Goal: Task Accomplishment & Management: Use online tool/utility

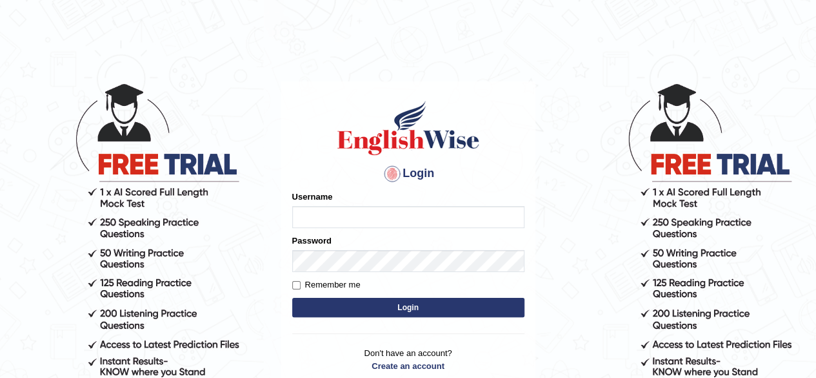
type input "Tazrin"
click at [413, 314] on button "Login" at bounding box center [408, 307] width 232 height 19
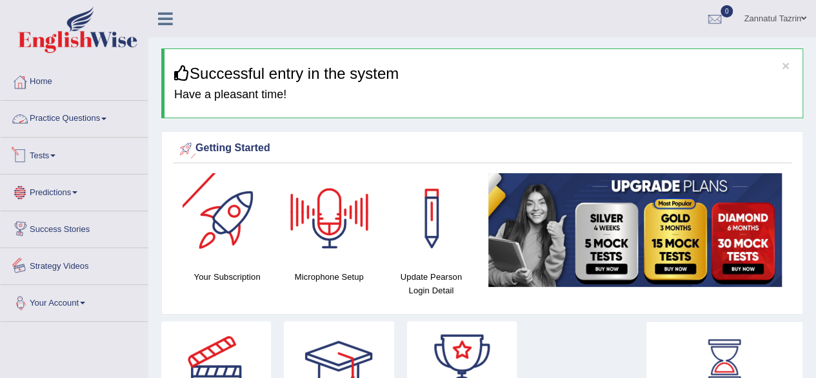
click at [62, 301] on link "Your Account" at bounding box center [74, 301] width 147 height 32
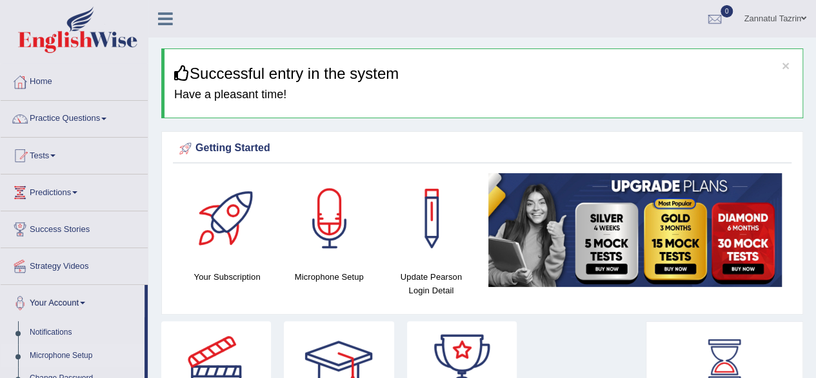
click at [52, 352] on link "Microphone Setup" at bounding box center [84, 355] width 121 height 23
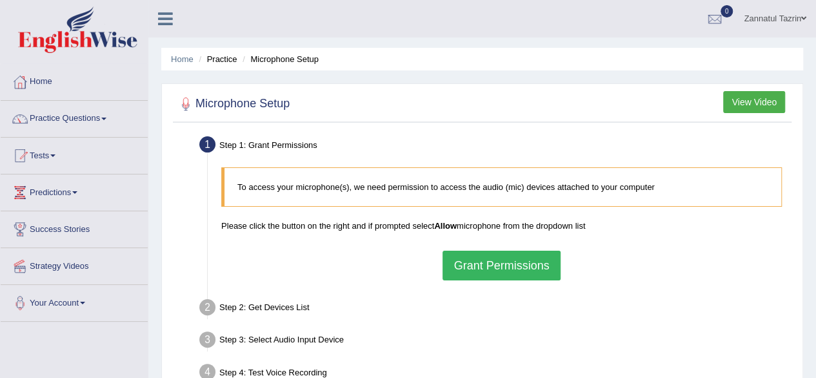
click at [515, 265] on button "Grant Permissions" at bounding box center [501, 265] width 117 height 30
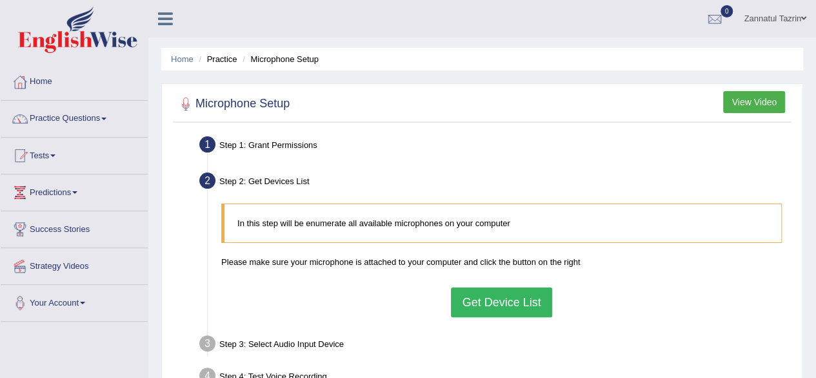
click at [491, 299] on button "Get Device List" at bounding box center [501, 302] width 101 height 30
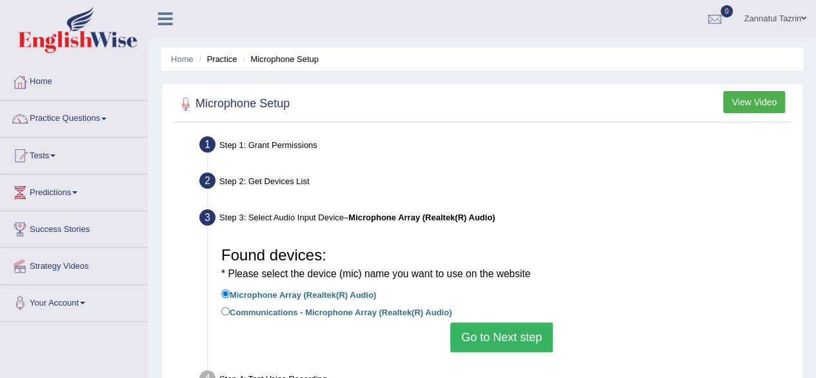
click at [490, 338] on button "Go to Next step" at bounding box center [502, 337] width 103 height 30
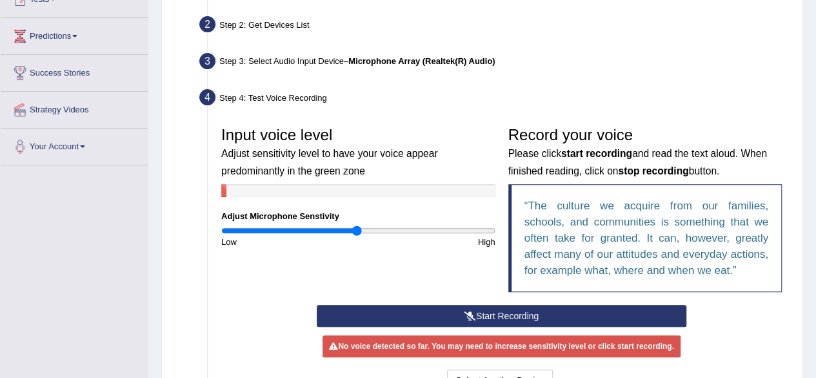
scroll to position [129, 0]
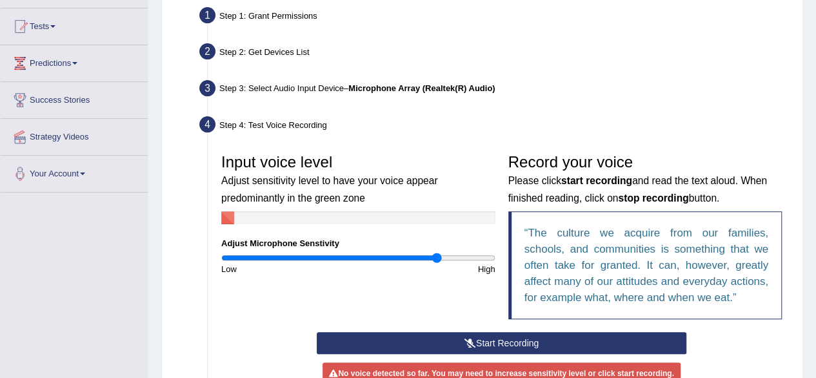
click at [436, 257] on input "range" at bounding box center [358, 257] width 274 height 10
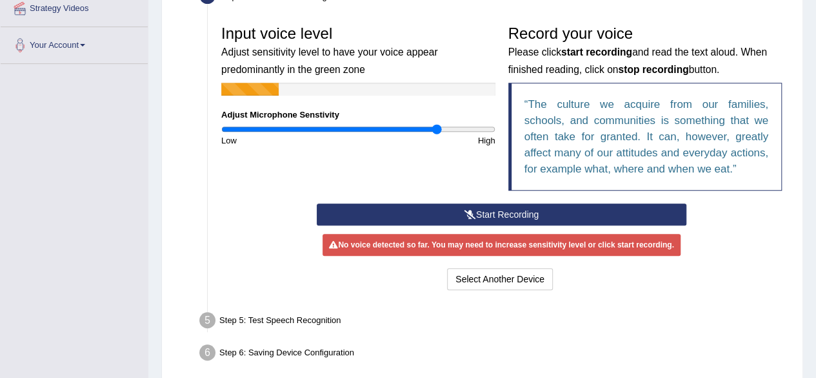
scroll to position [183, 0]
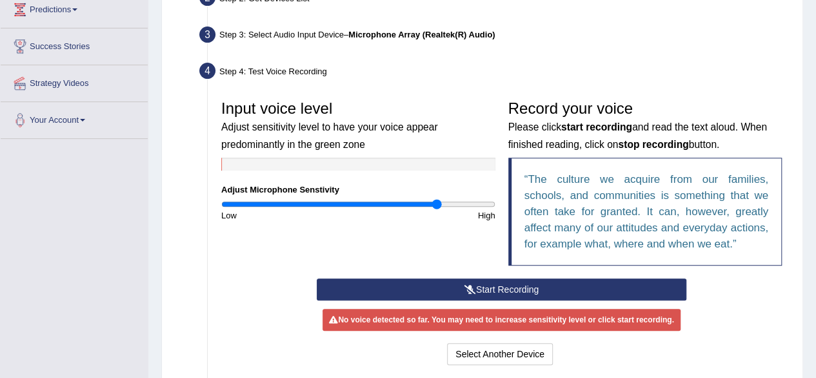
click at [481, 295] on button "Start Recording" at bounding box center [502, 289] width 370 height 22
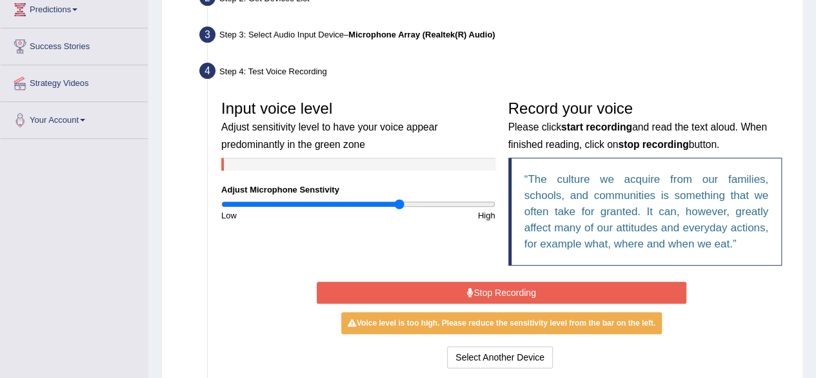
click at [400, 203] on input "range" at bounding box center [358, 204] width 274 height 10
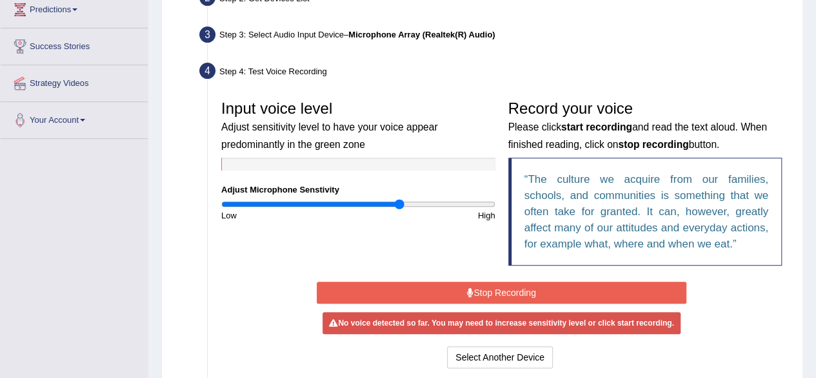
click at [478, 291] on button "Stop Recording" at bounding box center [502, 292] width 370 height 22
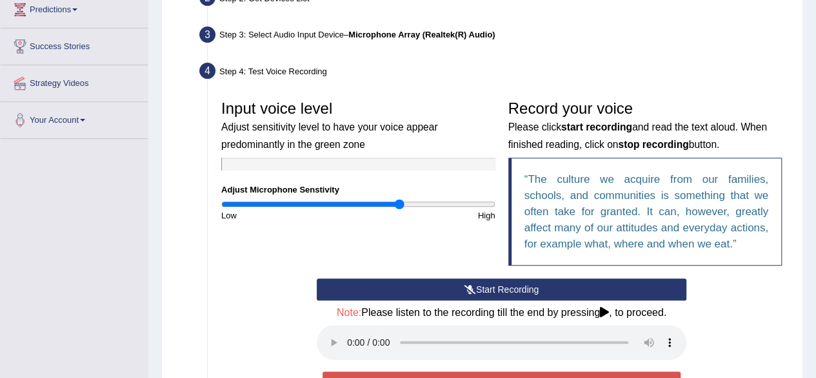
click at [479, 291] on button "Start Recording" at bounding box center [502, 289] width 370 height 22
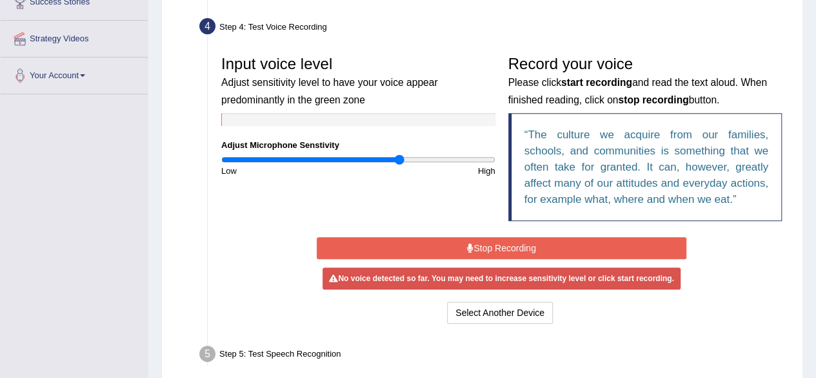
scroll to position [247, 0]
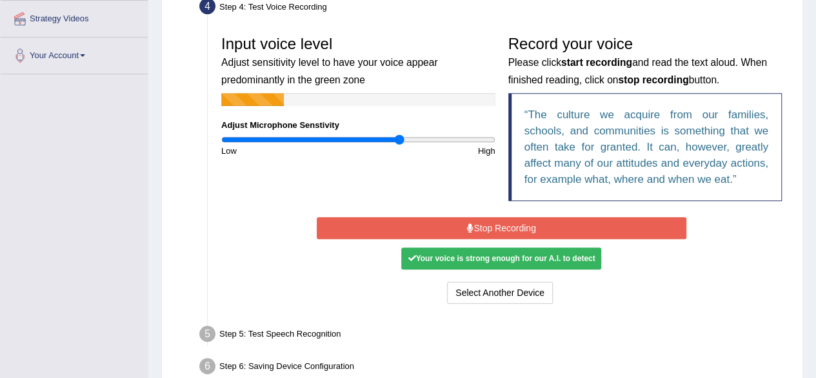
click at [503, 225] on button "Stop Recording" at bounding box center [502, 228] width 370 height 22
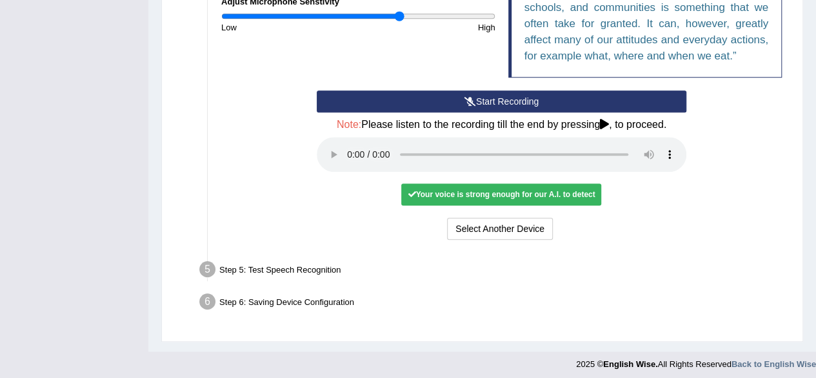
scroll to position [374, 0]
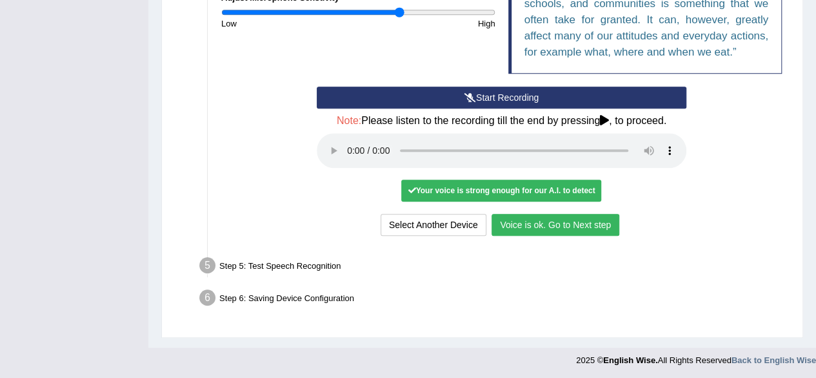
click at [508, 258] on div "Step 5: Test Speech Recognition" at bounding box center [495, 267] width 603 height 28
click at [533, 221] on button "Voice is ok. Go to Next step" at bounding box center [556, 225] width 128 height 22
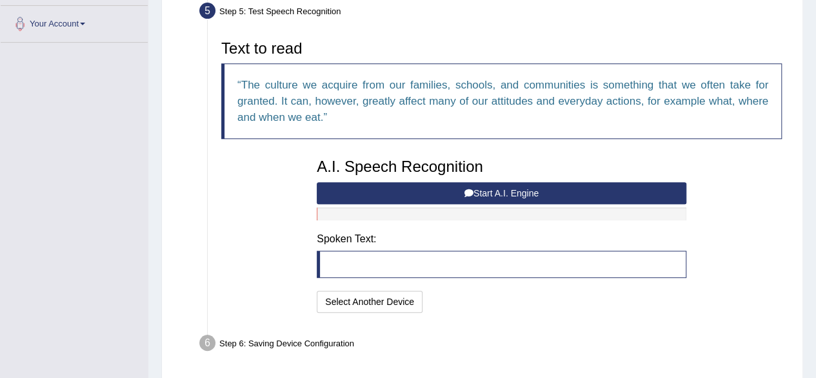
scroll to position [259, 0]
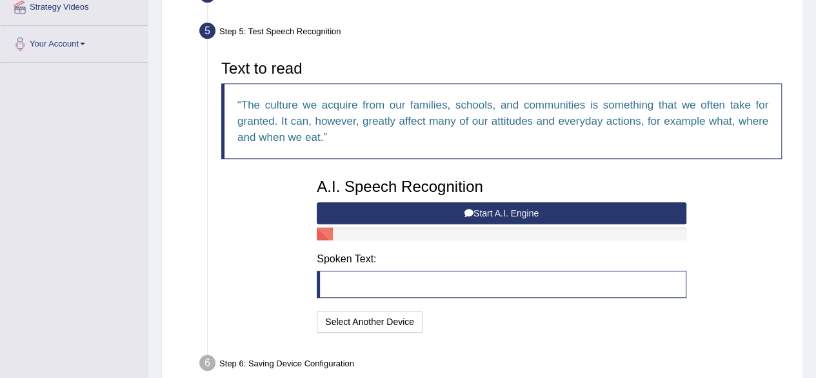
click at [494, 216] on button "Start A.I. Engine" at bounding box center [502, 213] width 370 height 22
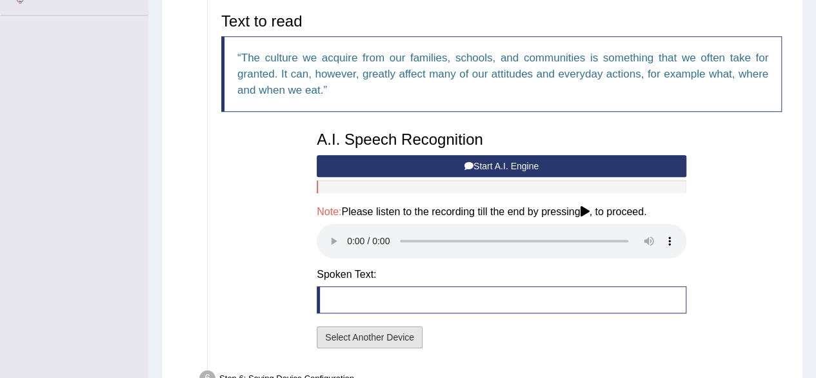
scroll to position [386, 0]
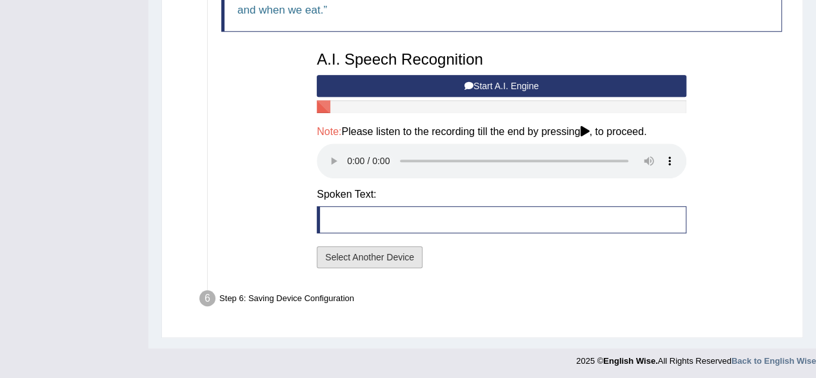
click at [376, 254] on button "Select Another Device" at bounding box center [370, 257] width 106 height 22
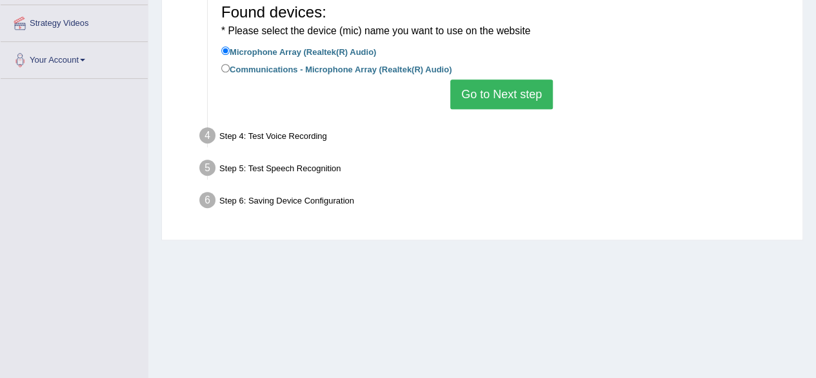
scroll to position [170, 0]
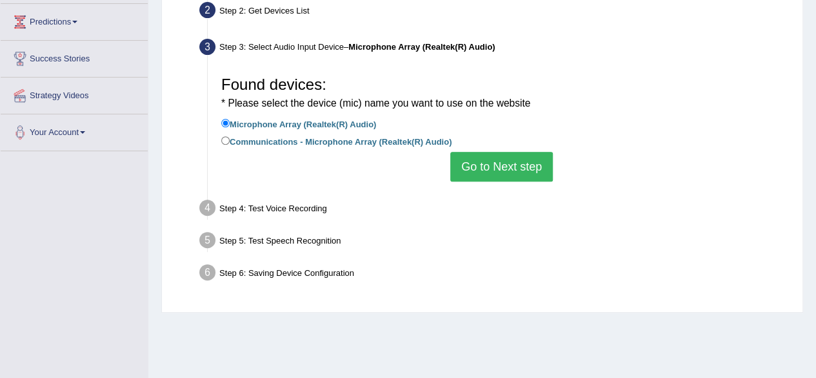
click at [491, 168] on button "Go to Next step" at bounding box center [502, 167] width 103 height 30
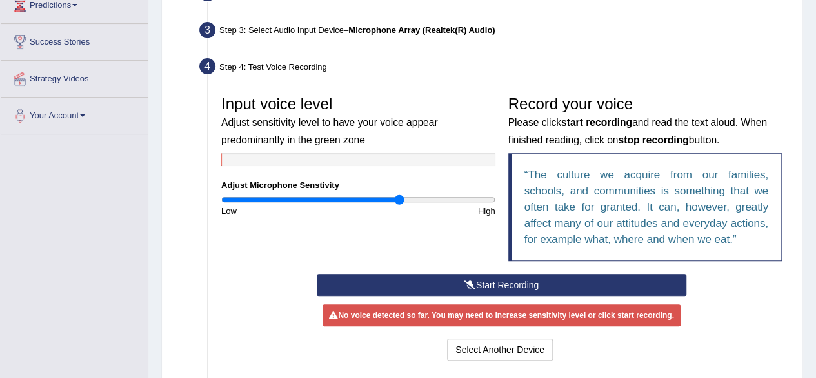
scroll to position [299, 0]
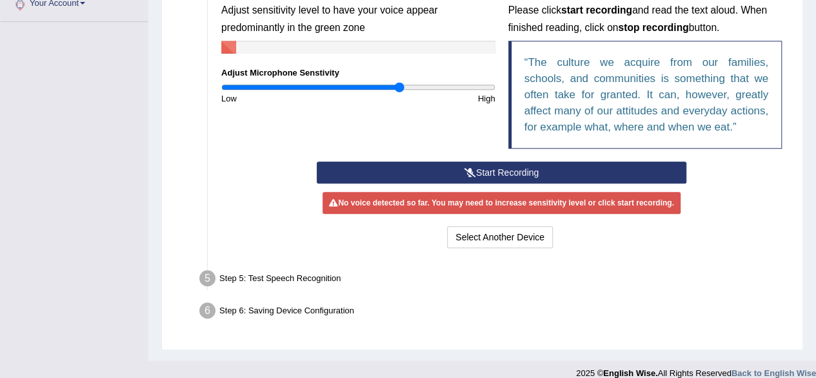
click at [500, 170] on button "Start Recording" at bounding box center [502, 172] width 370 height 22
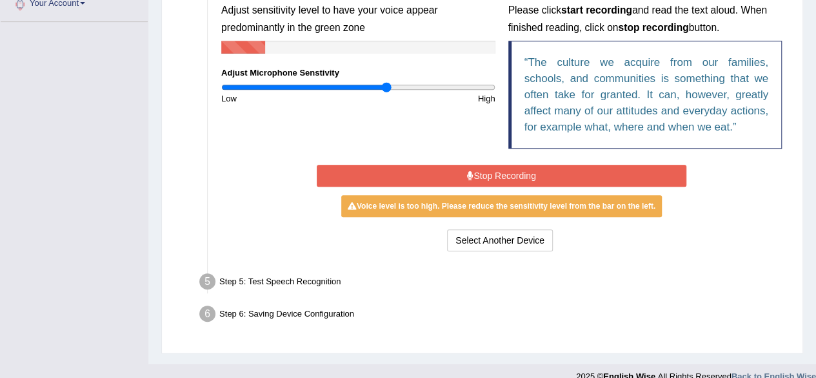
click at [387, 87] on input "range" at bounding box center [358, 87] width 274 height 10
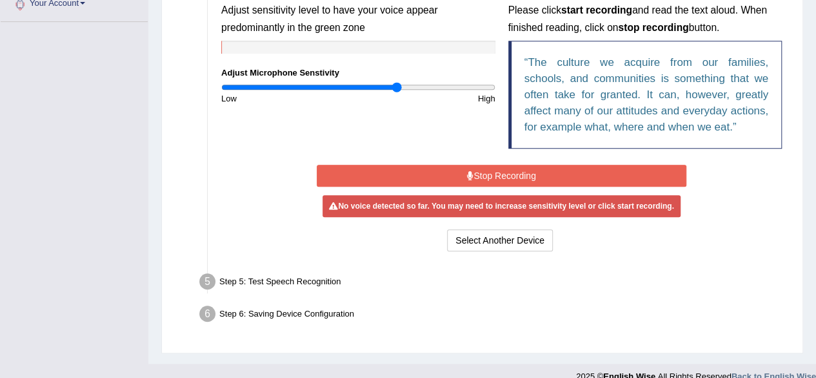
type input "1.3"
click at [398, 85] on input "range" at bounding box center [358, 87] width 274 height 10
click at [469, 178] on icon at bounding box center [470, 175] width 6 height 9
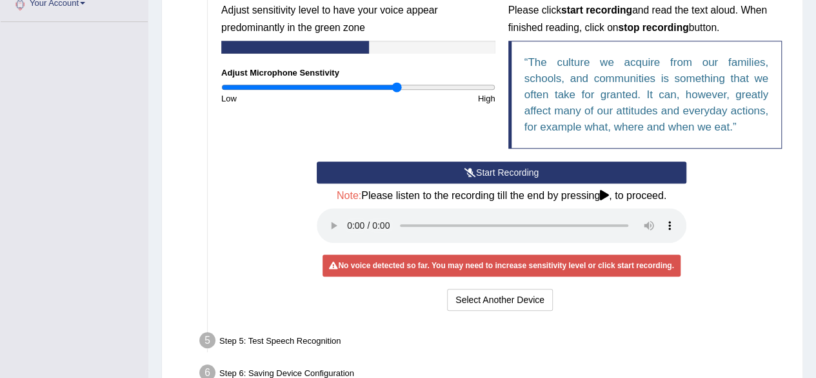
click at [469, 178] on button "Start Recording" at bounding box center [502, 172] width 370 height 22
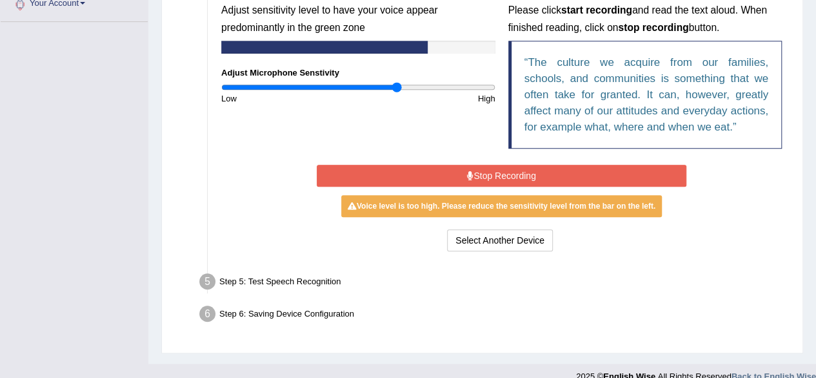
click at [469, 178] on icon at bounding box center [470, 175] width 6 height 9
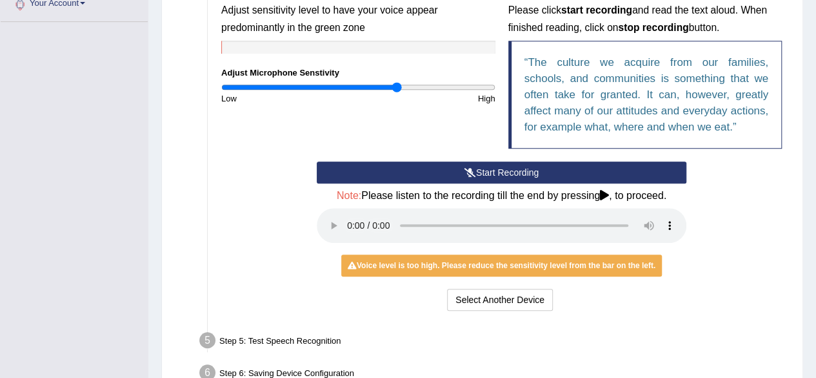
click at [295, 278] on div "Start Recording Stop Recording Note: Please listen to the recording till the en…" at bounding box center [502, 237] width 574 height 152
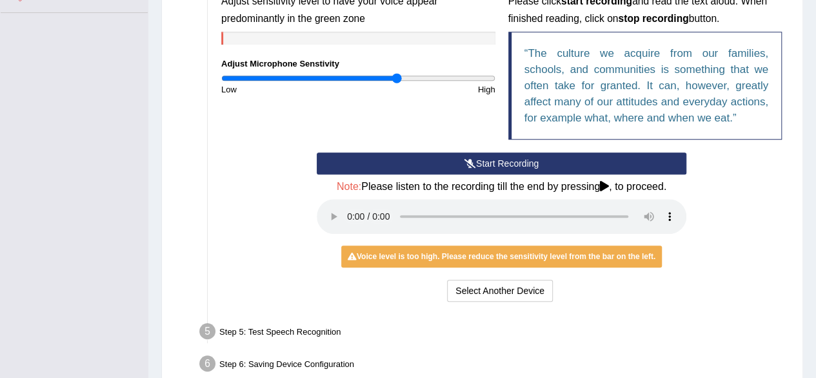
scroll to position [374, 0]
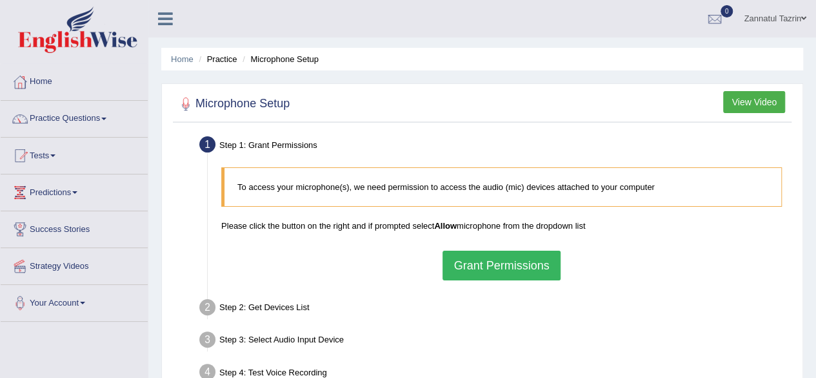
click at [495, 267] on button "Grant Permissions" at bounding box center [501, 265] width 117 height 30
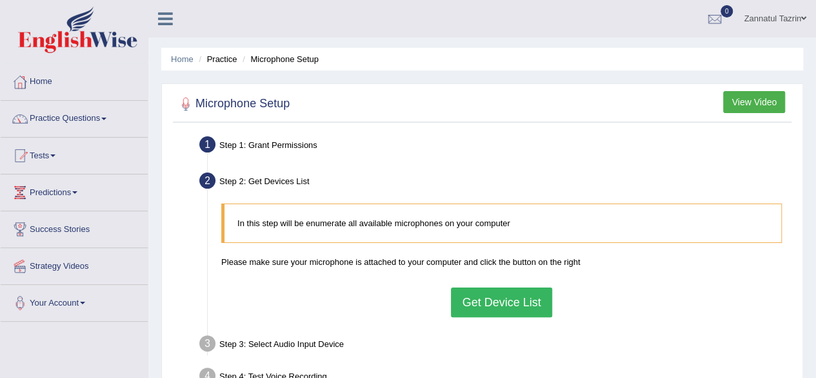
scroll to position [194, 0]
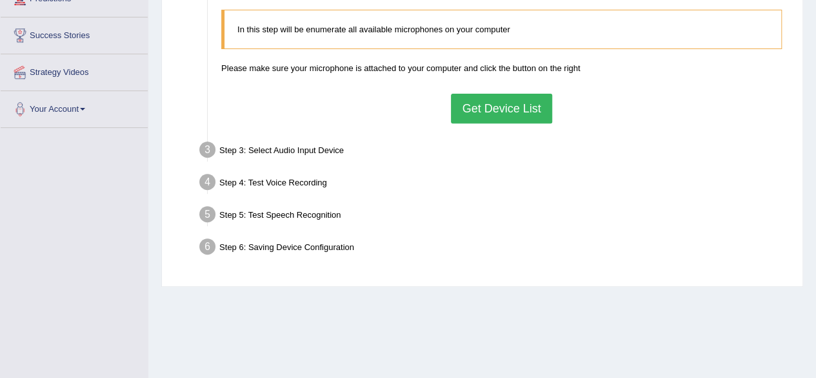
click at [511, 114] on button "Get Device List" at bounding box center [501, 109] width 101 height 30
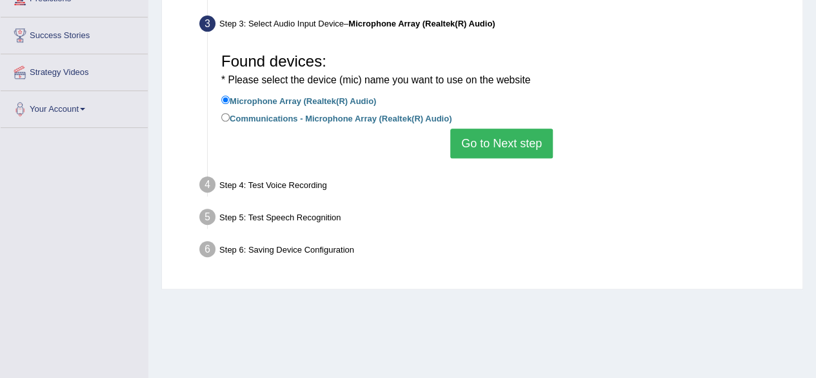
click at [497, 140] on button "Go to Next step" at bounding box center [502, 143] width 103 height 30
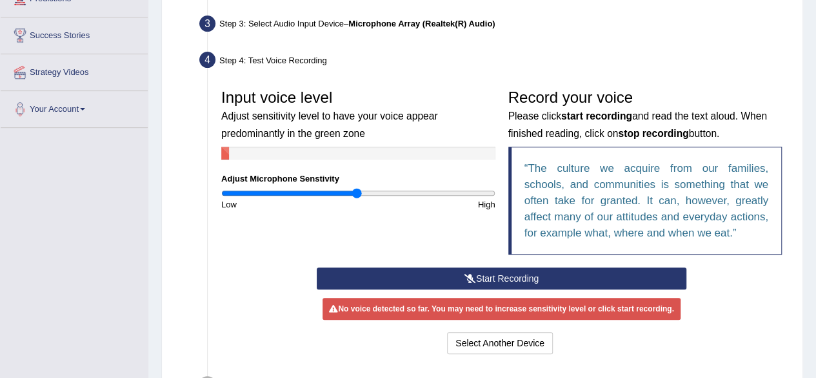
scroll to position [258, 0]
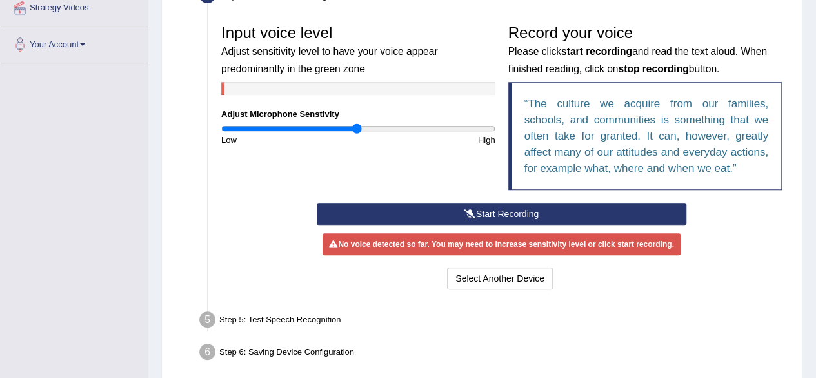
click at [496, 217] on button "Start Recording" at bounding box center [502, 214] width 370 height 22
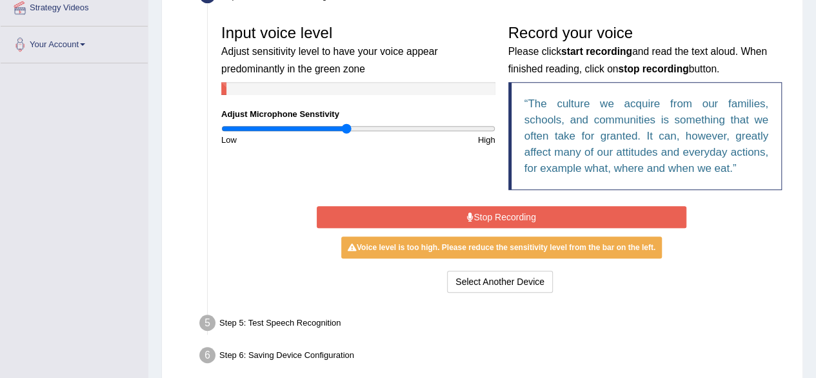
click at [347, 128] on input "range" at bounding box center [358, 128] width 274 height 10
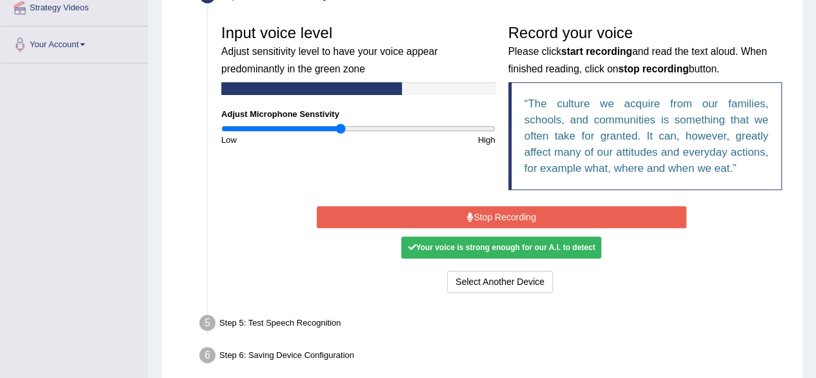
click at [339, 128] on input "range" at bounding box center [358, 128] width 274 height 10
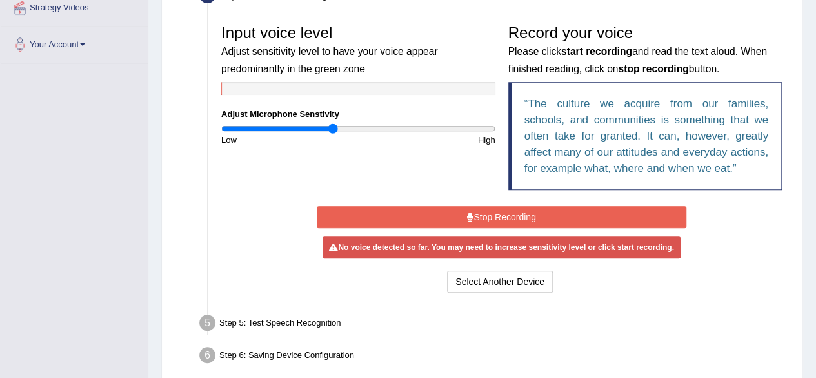
type input "0.82"
click at [333, 128] on input "range" at bounding box center [358, 128] width 274 height 10
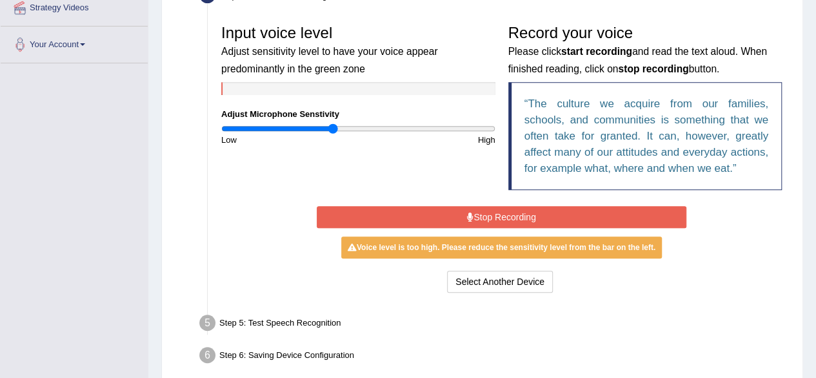
click at [520, 219] on button "Stop Recording" at bounding box center [502, 217] width 370 height 22
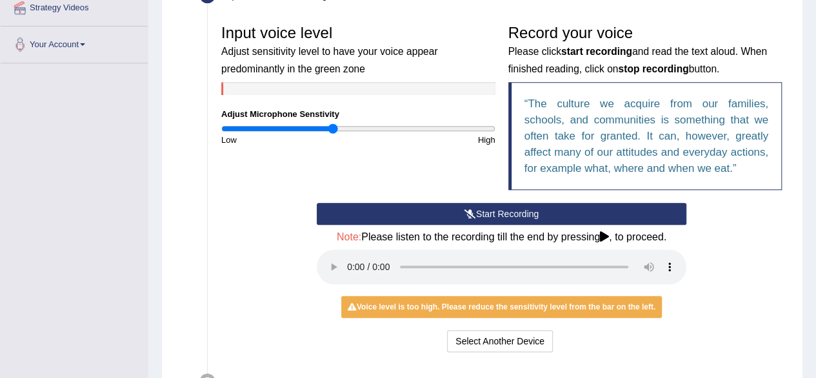
click at [465, 216] on icon at bounding box center [471, 213] width 12 height 9
click at [480, 210] on button "Start Recording" at bounding box center [502, 214] width 370 height 22
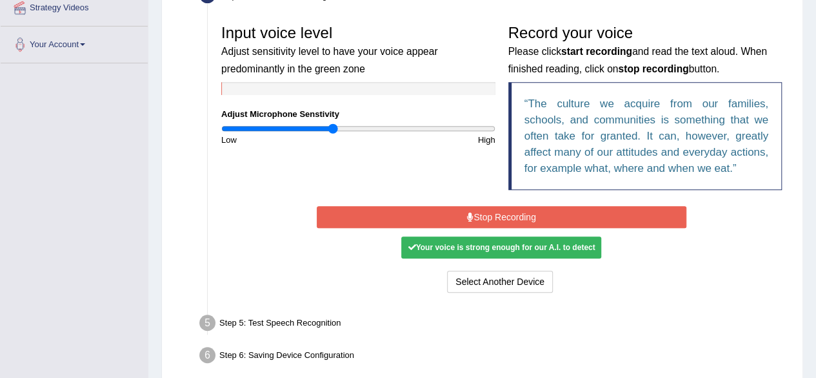
click at [480, 210] on button "Stop Recording" at bounding box center [502, 217] width 370 height 22
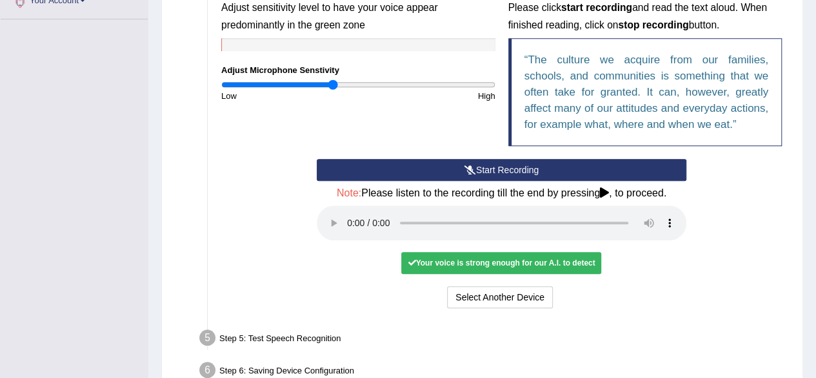
scroll to position [323, 0]
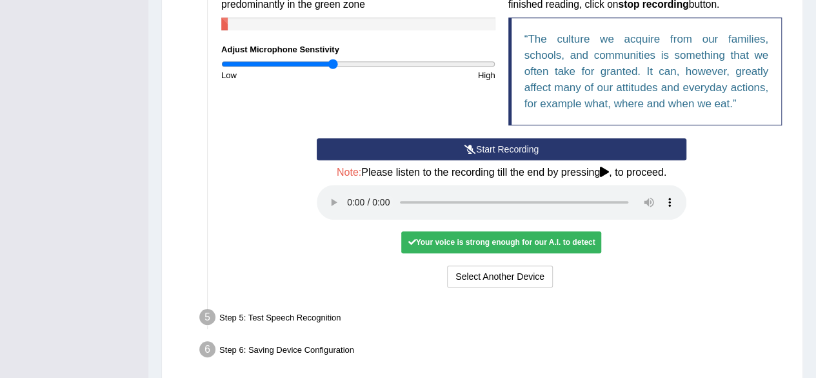
click at [542, 245] on div "Your voice is strong enough for our A.I. to detect" at bounding box center [501, 242] width 200 height 22
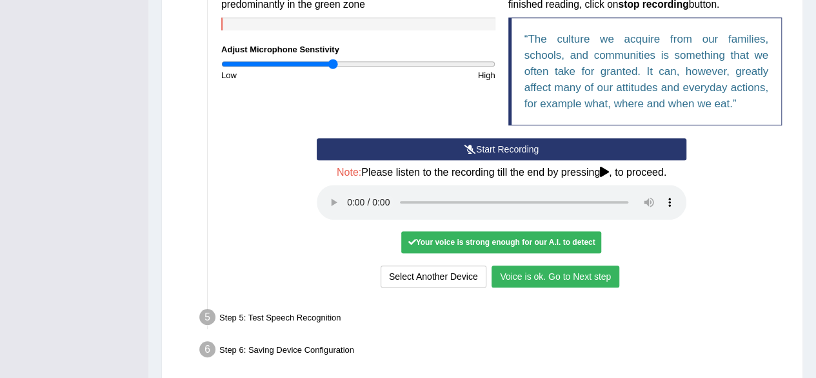
click at [554, 274] on button "Voice is ok. Go to Next step" at bounding box center [556, 276] width 128 height 22
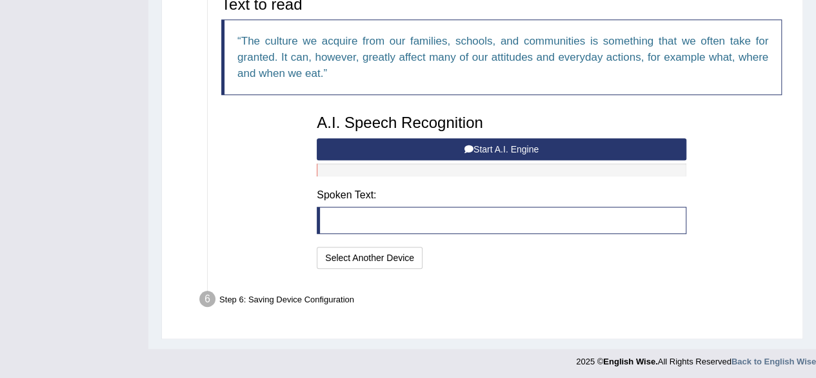
scroll to position [323, 0]
click at [502, 150] on button "Start A.I. Engine" at bounding box center [502, 148] width 370 height 22
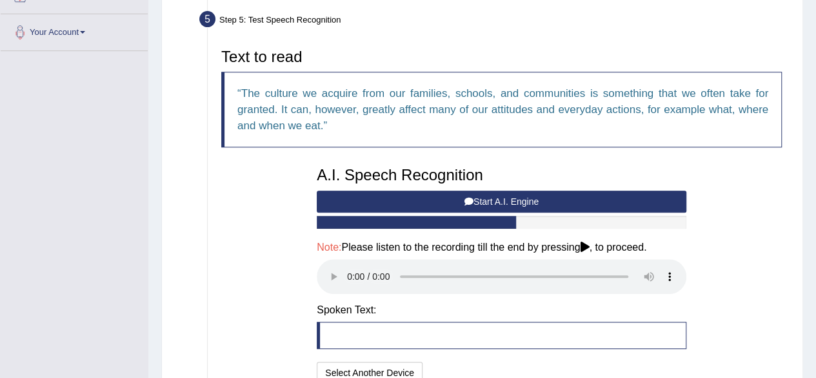
scroll to position [271, 0]
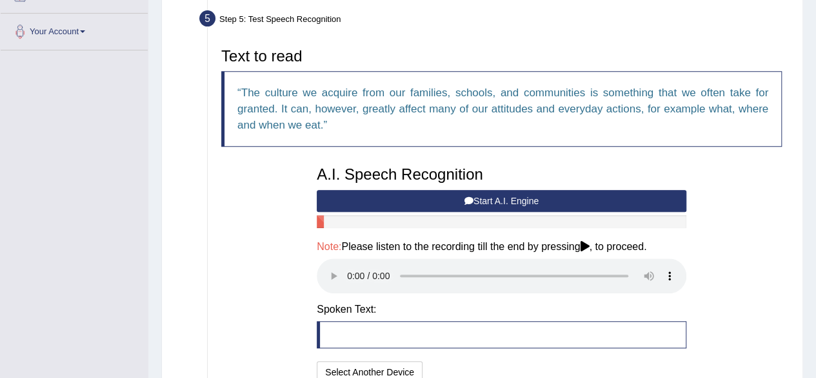
click at [407, 157] on div "Text to read The culture we acquire from our families, schools, and communities…" at bounding box center [502, 100] width 574 height 118
